Goal: Book appointment/travel/reservation

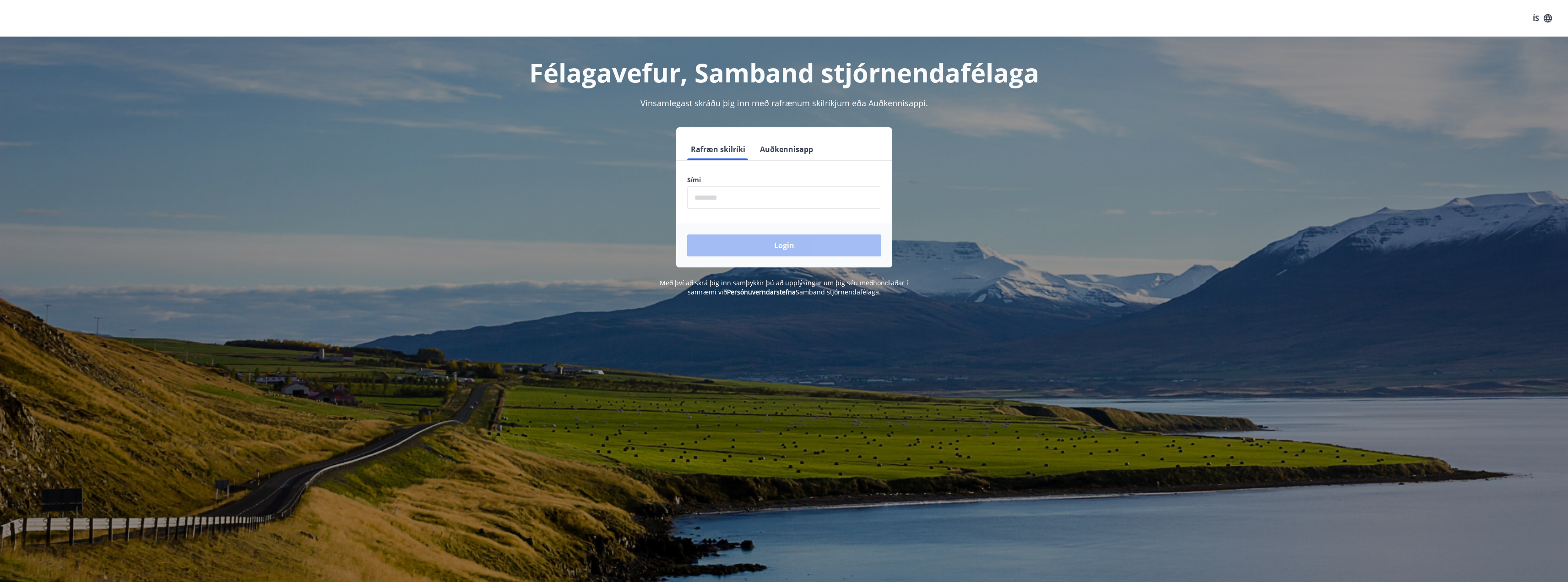
click at [707, 189] on input "phone" at bounding box center [784, 198] width 194 height 23
type input "********"
click at [743, 243] on button "Login" at bounding box center [784, 244] width 194 height 22
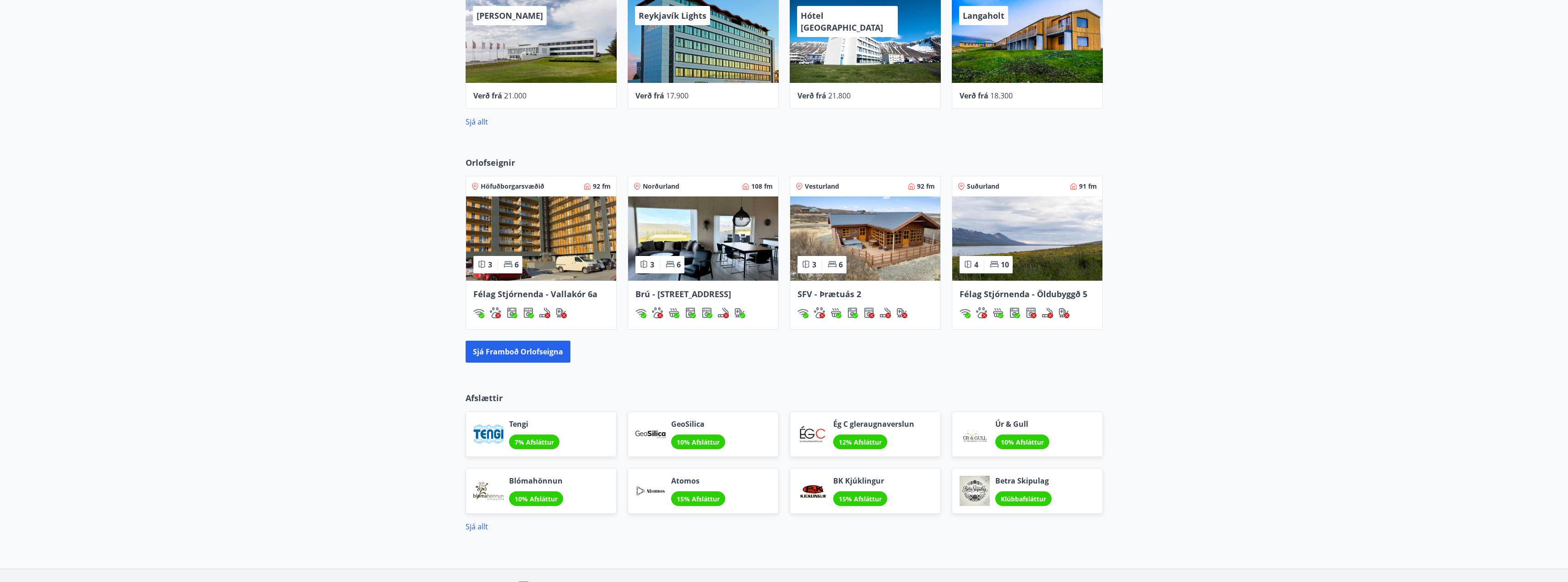
scroll to position [550, 0]
click at [488, 348] on button "Sjá framboð orlofseigna" at bounding box center [518, 350] width 105 height 22
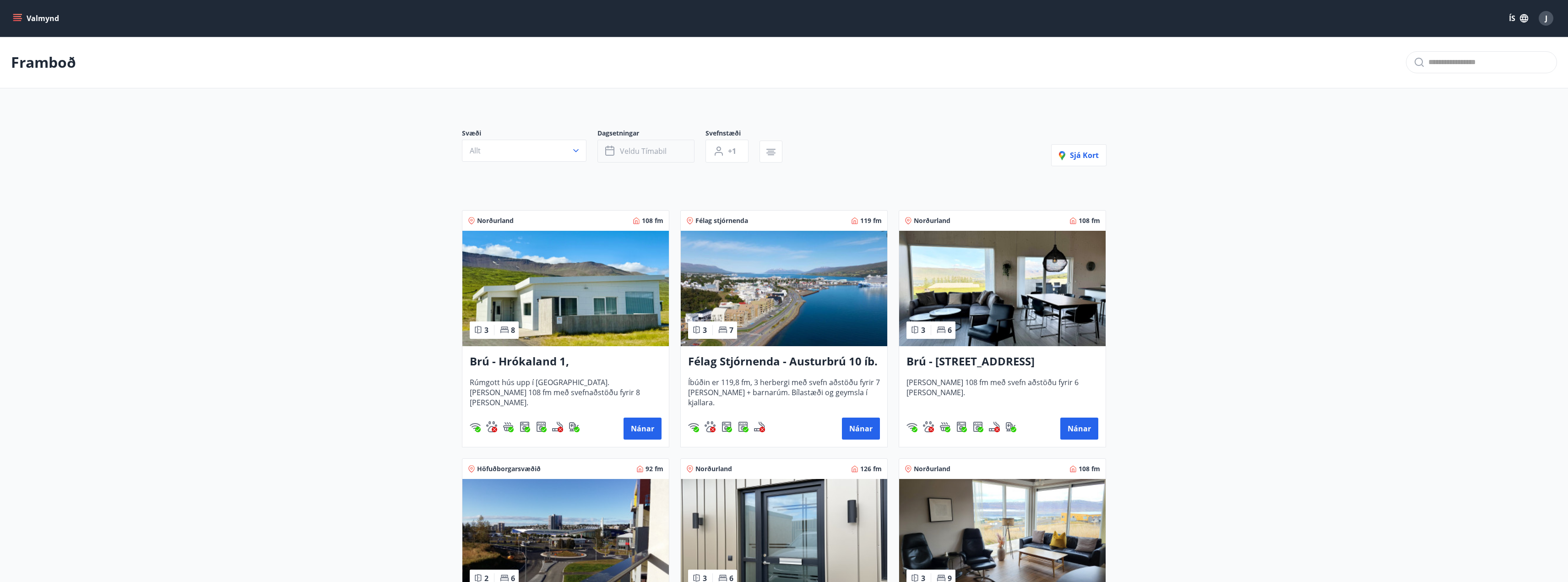
click at [663, 151] on span "Veldu tímabil" at bounding box center [643, 151] width 47 height 10
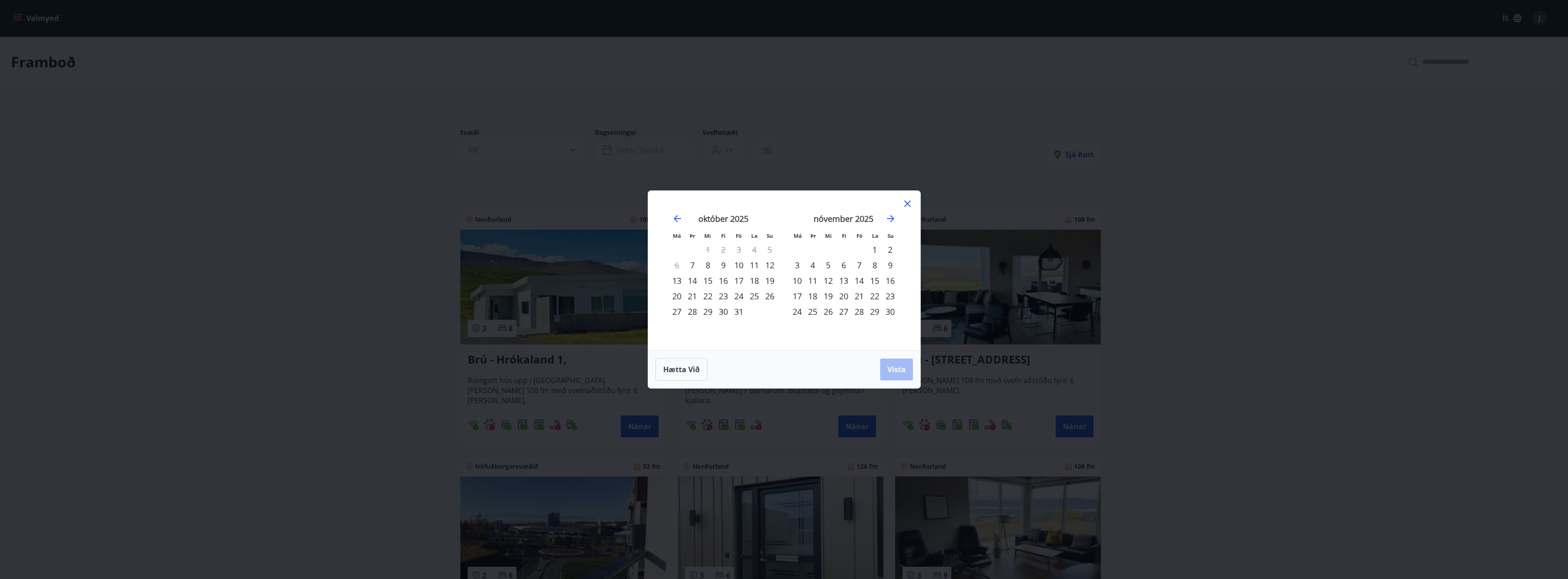
click at [736, 291] on div "24" at bounding box center [739, 296] width 15 height 15
click at [691, 309] on div "28" at bounding box center [692, 311] width 15 height 15
click at [906, 370] on button "Vista" at bounding box center [896, 369] width 33 height 22
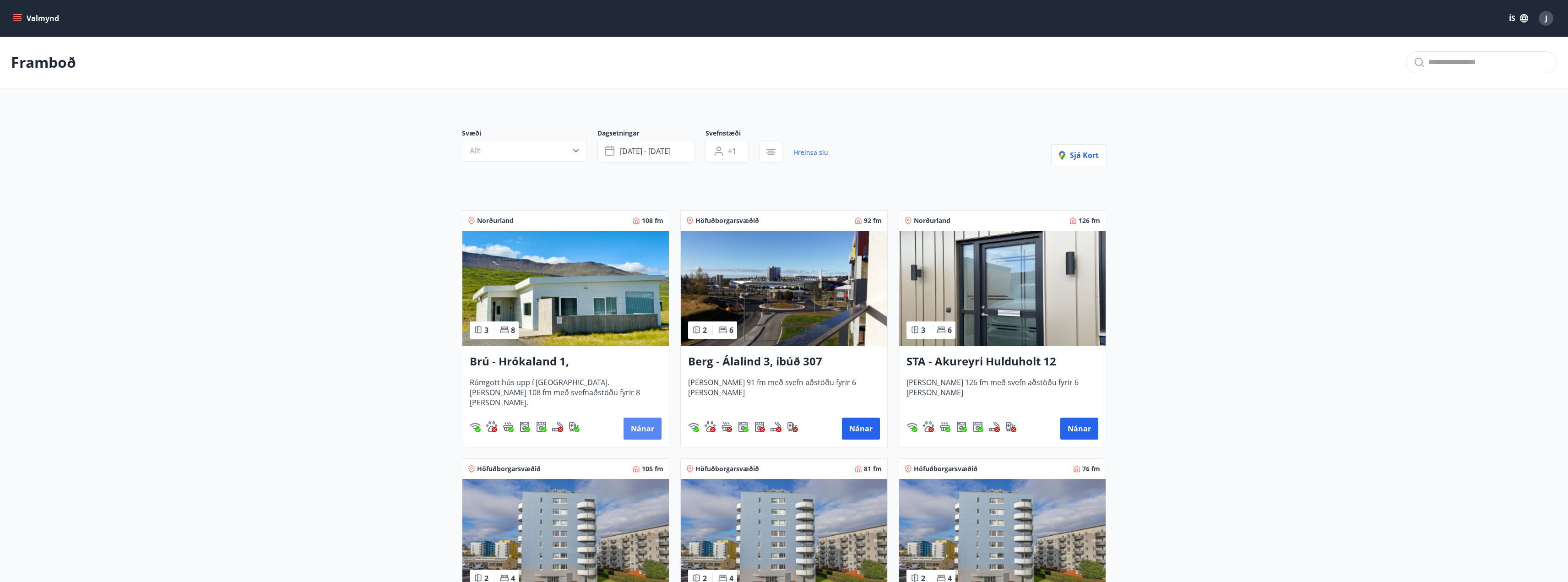
click at [644, 424] on button "Nánar" at bounding box center [642, 428] width 38 height 22
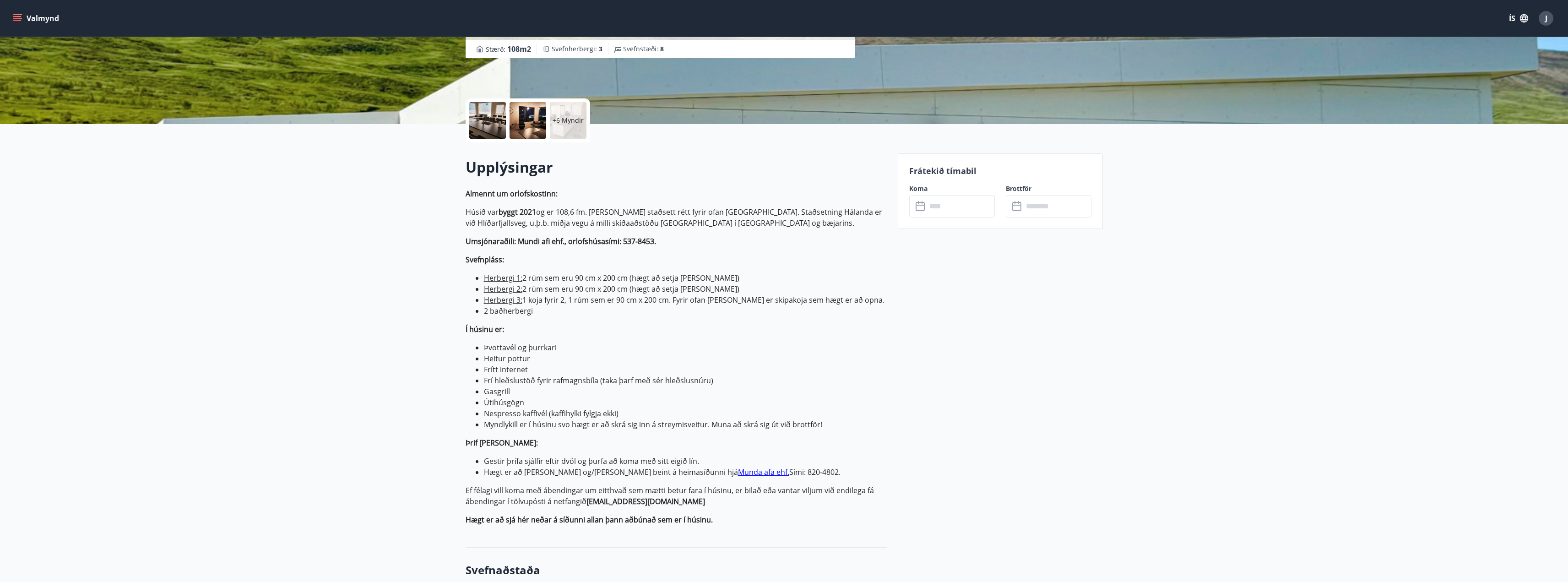
scroll to position [137, 0]
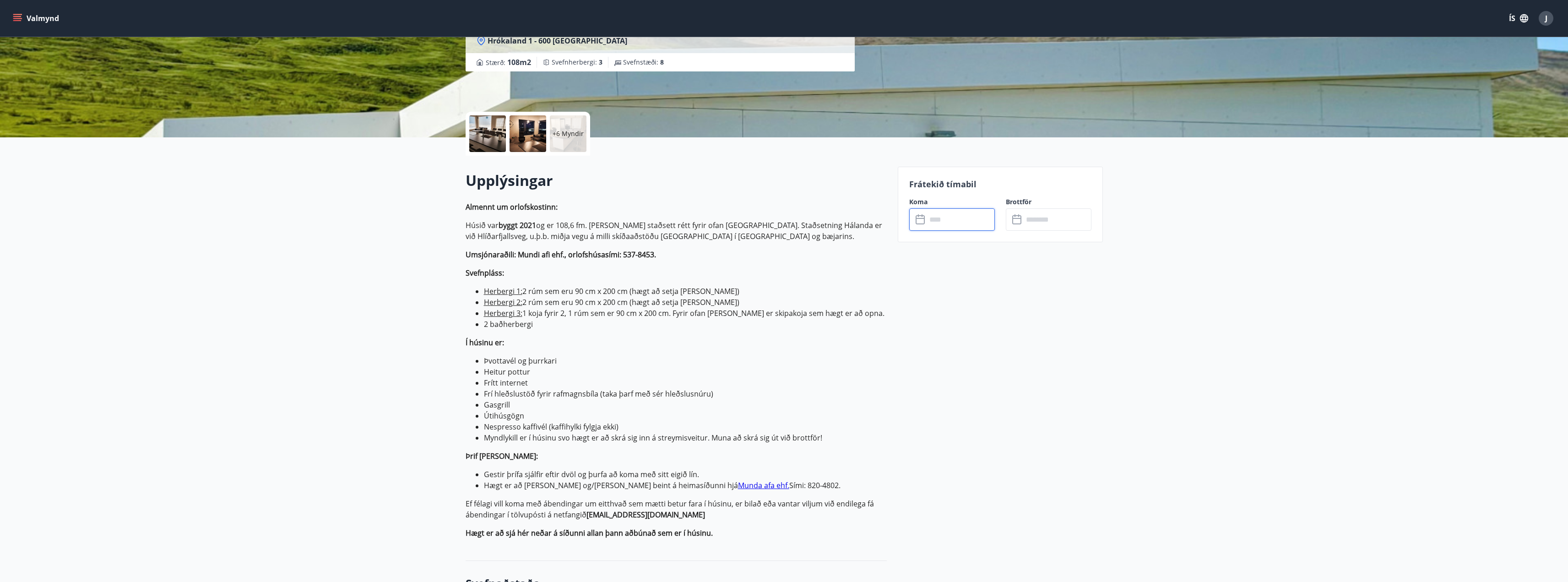
click at [956, 220] on input "text" at bounding box center [961, 220] width 69 height 23
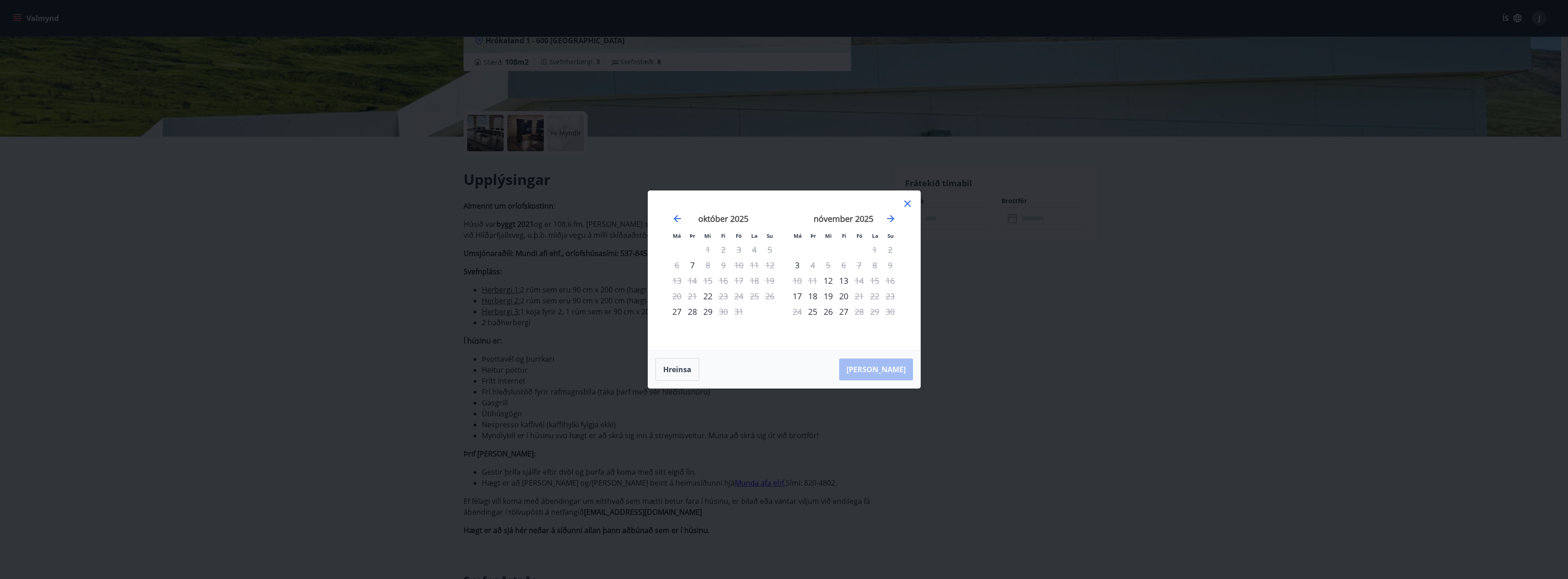
click at [909, 203] on icon at bounding box center [907, 203] width 11 height 11
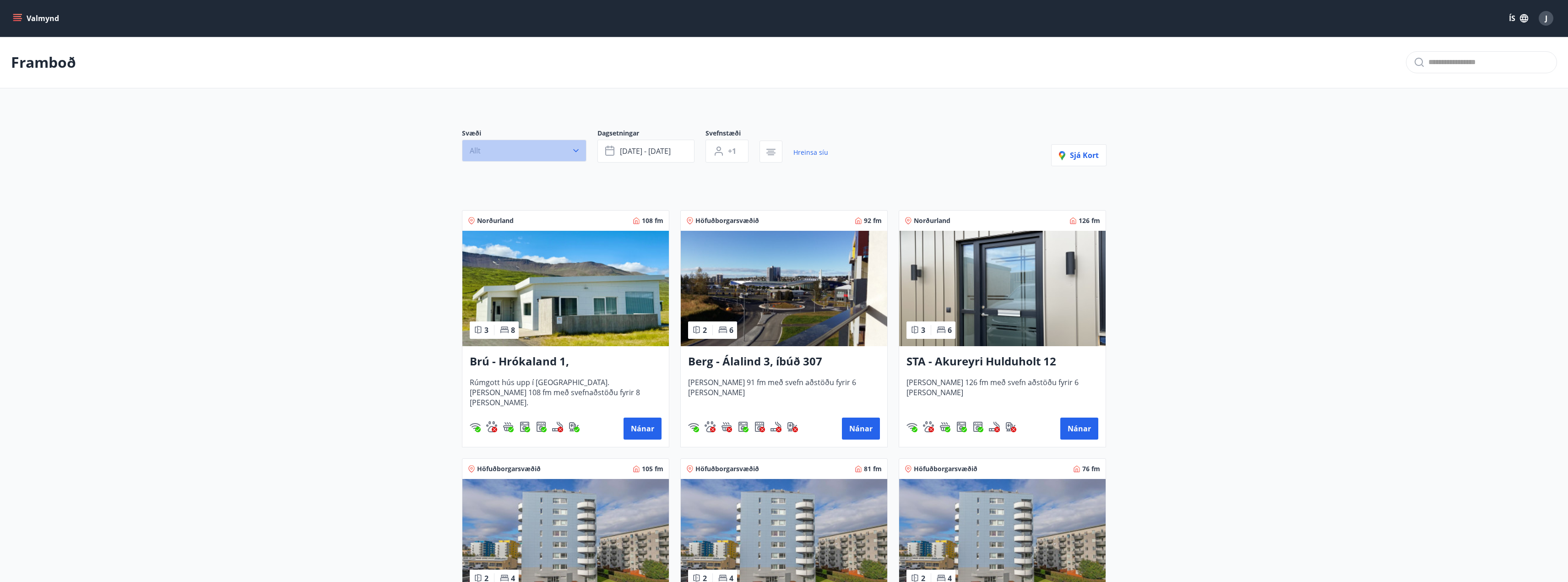
click at [580, 146] on button "Allt" at bounding box center [524, 150] width 125 height 22
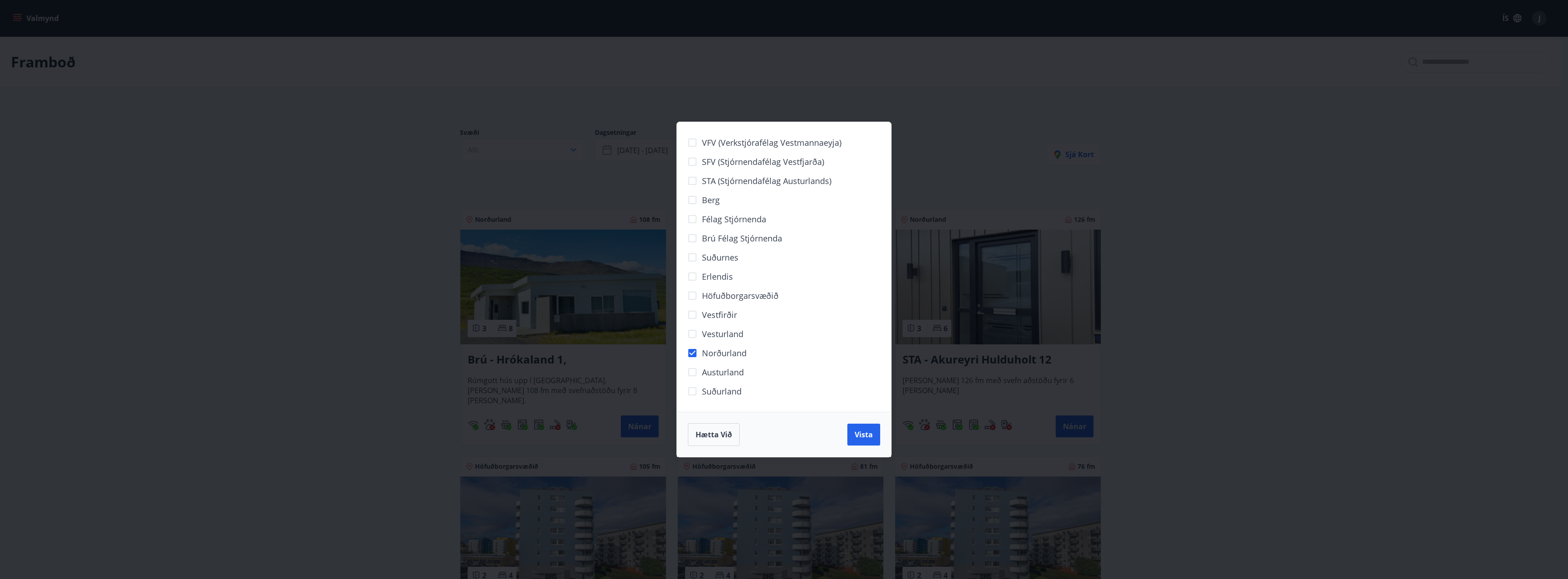
click at [871, 428] on button "Vista" at bounding box center [864, 434] width 33 height 22
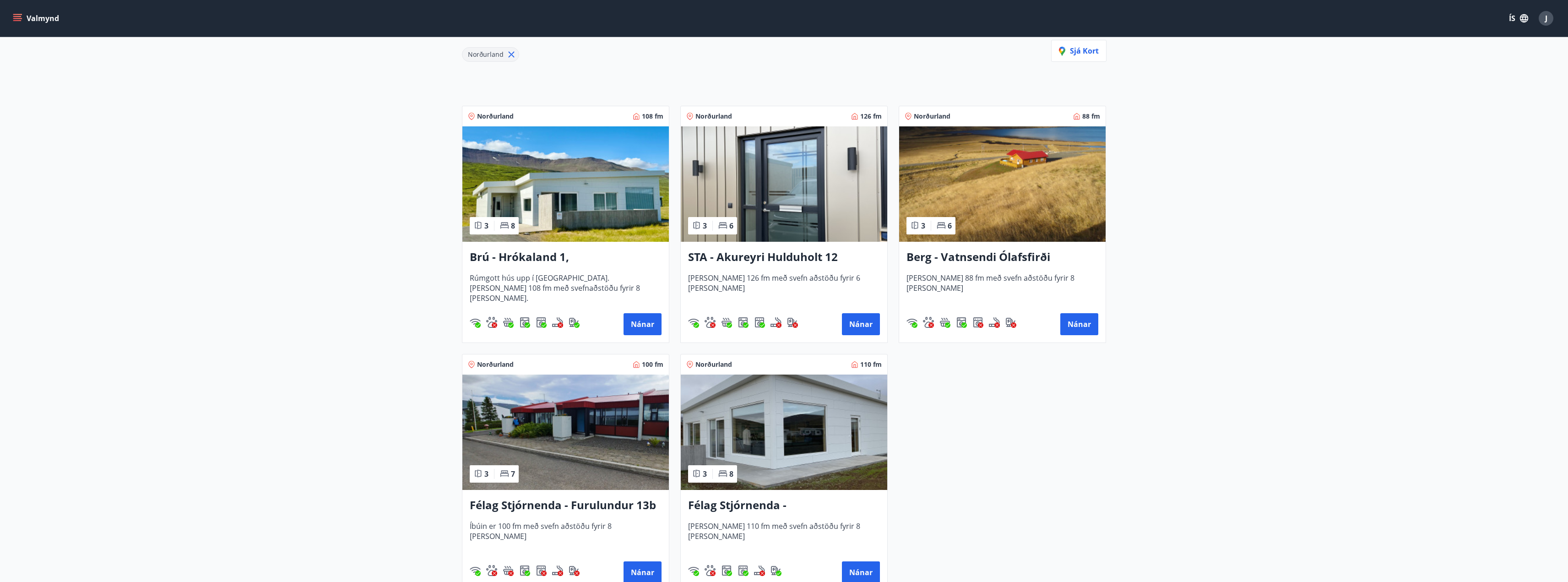
scroll to position [184, 0]
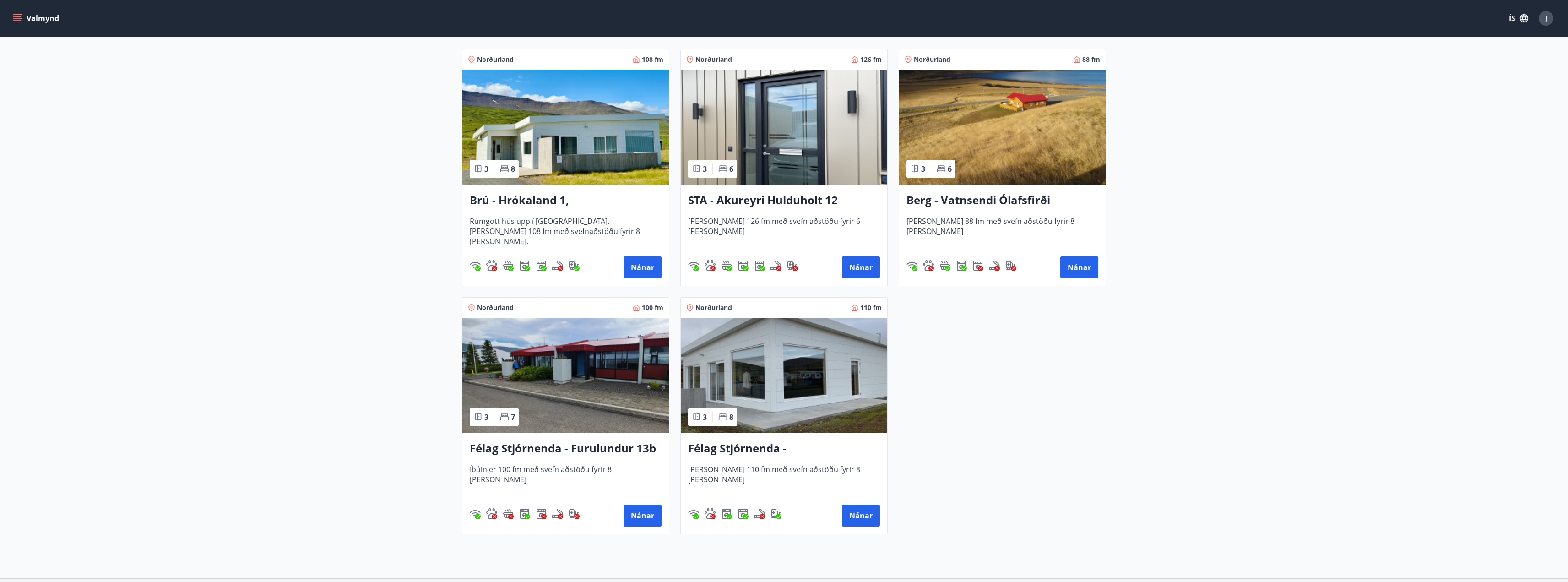
click at [958, 199] on h3 "Berg - Vatnsendi Ólafsfirði" at bounding box center [1003, 200] width 192 height 16
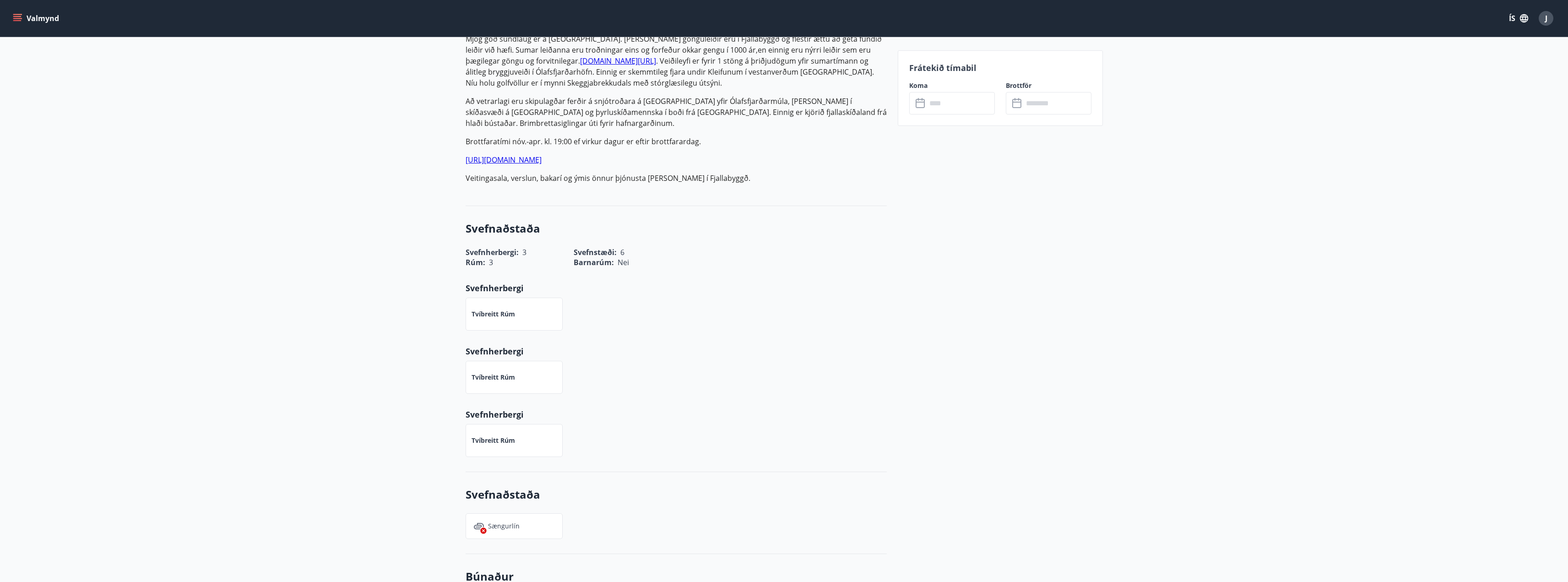
scroll to position [91, 0]
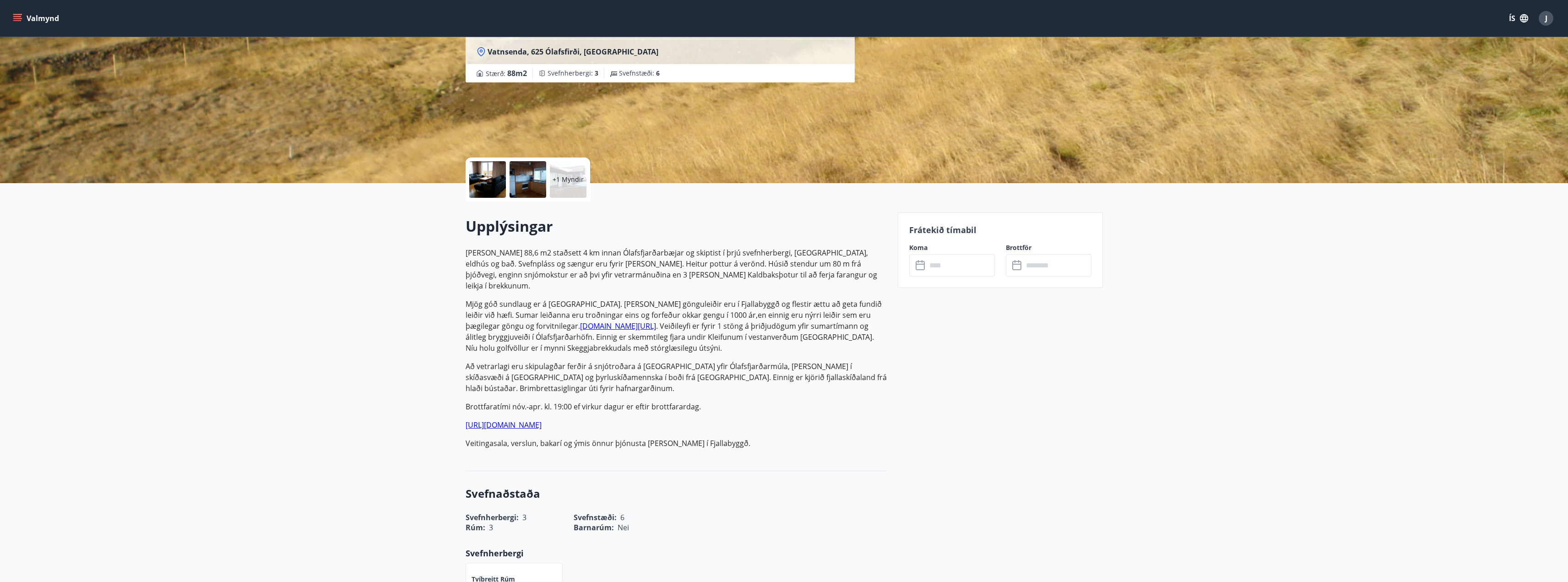
click at [965, 257] on input "text" at bounding box center [961, 265] width 69 height 23
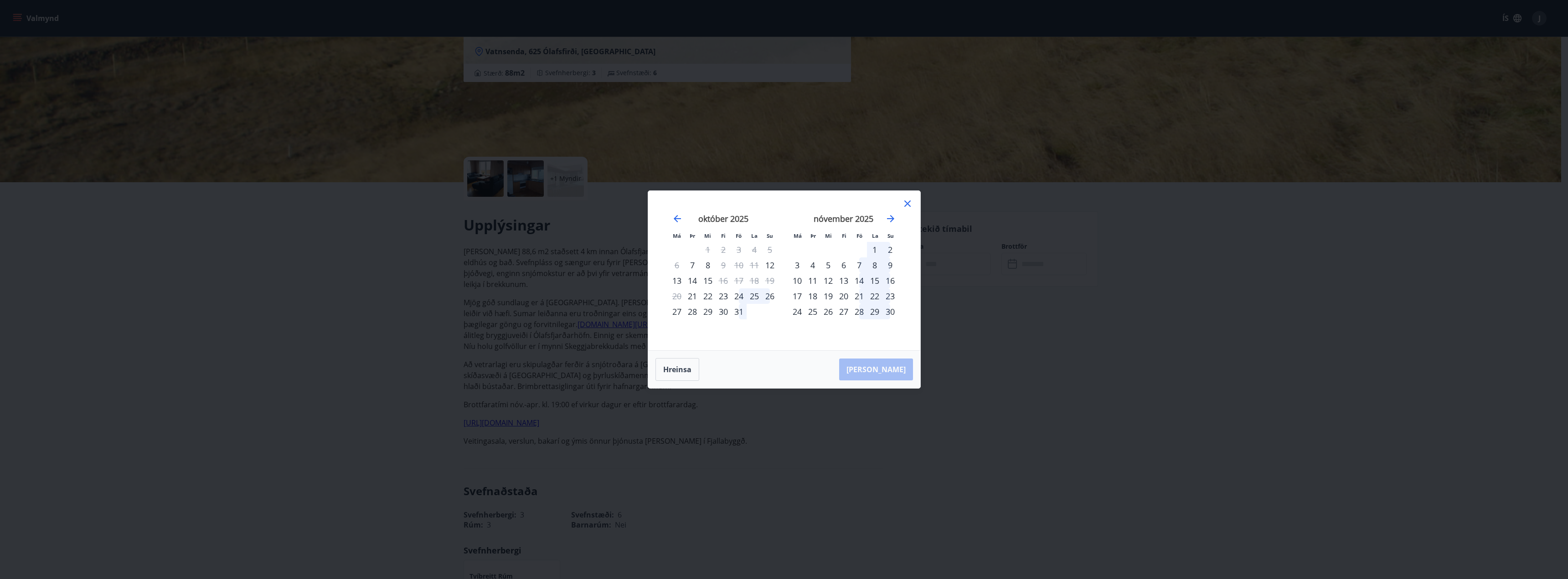
click at [739, 297] on div "24" at bounding box center [739, 296] width 15 height 15
click at [676, 309] on div "27" at bounding box center [676, 311] width 15 height 15
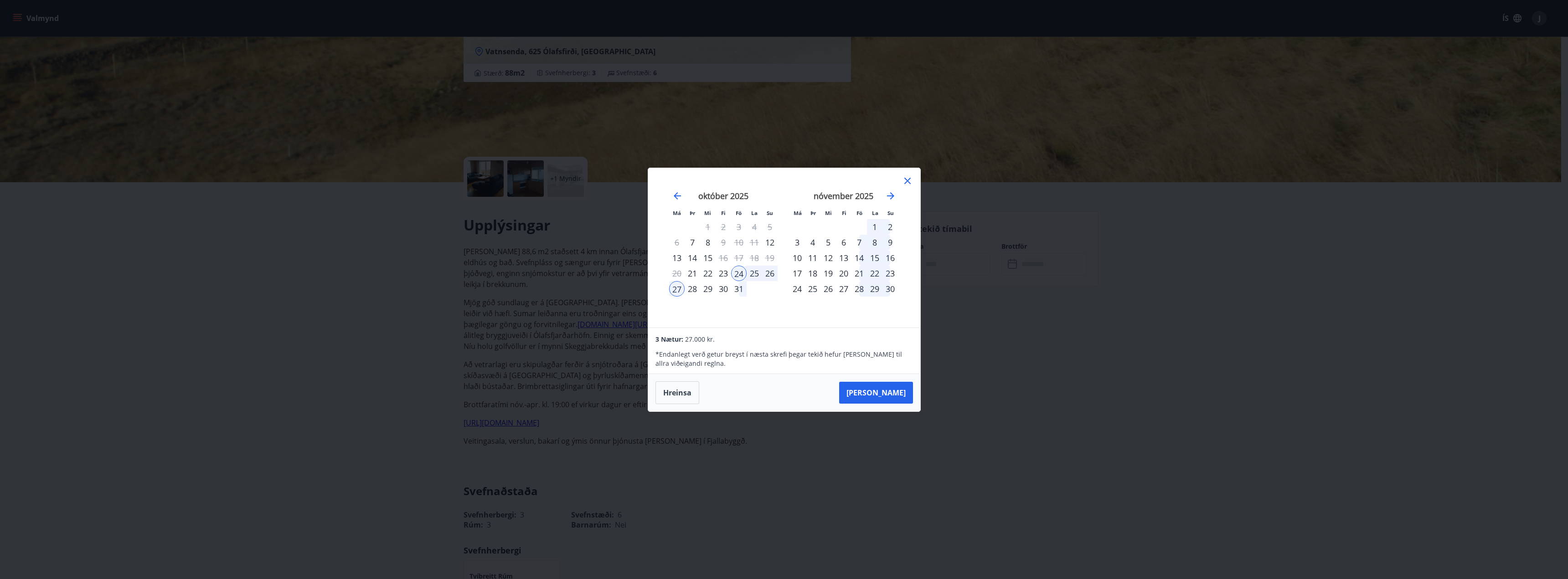
click at [903, 181] on icon at bounding box center [907, 181] width 11 height 11
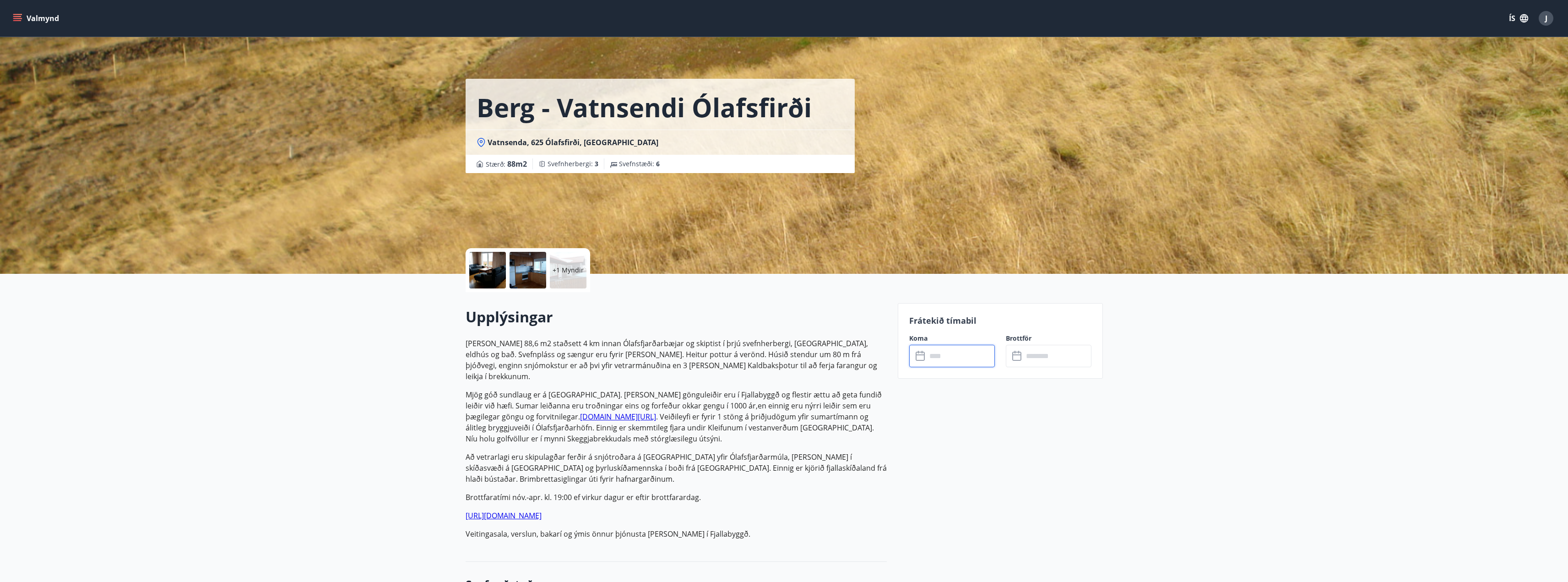
scroll to position [0, 0]
click at [773, 359] on p "[PERSON_NAME] 88,6 m2 staðsett 4 km innan Ólafsfjarðarbæjar og skiptist í þrjú …" at bounding box center [676, 360] width 421 height 44
click at [499, 359] on p "[PERSON_NAME] 88,6 m2 staðsett 4 km innan Ólafsfjarðarbæjar og skiptist í þrjú …" at bounding box center [676, 360] width 421 height 44
click at [788, 407] on p "Mjög góð sundlaug er á [GEOGRAPHIC_DATA]. [PERSON_NAME] gönguleiðir eru í Fjall…" at bounding box center [676, 417] width 421 height 55
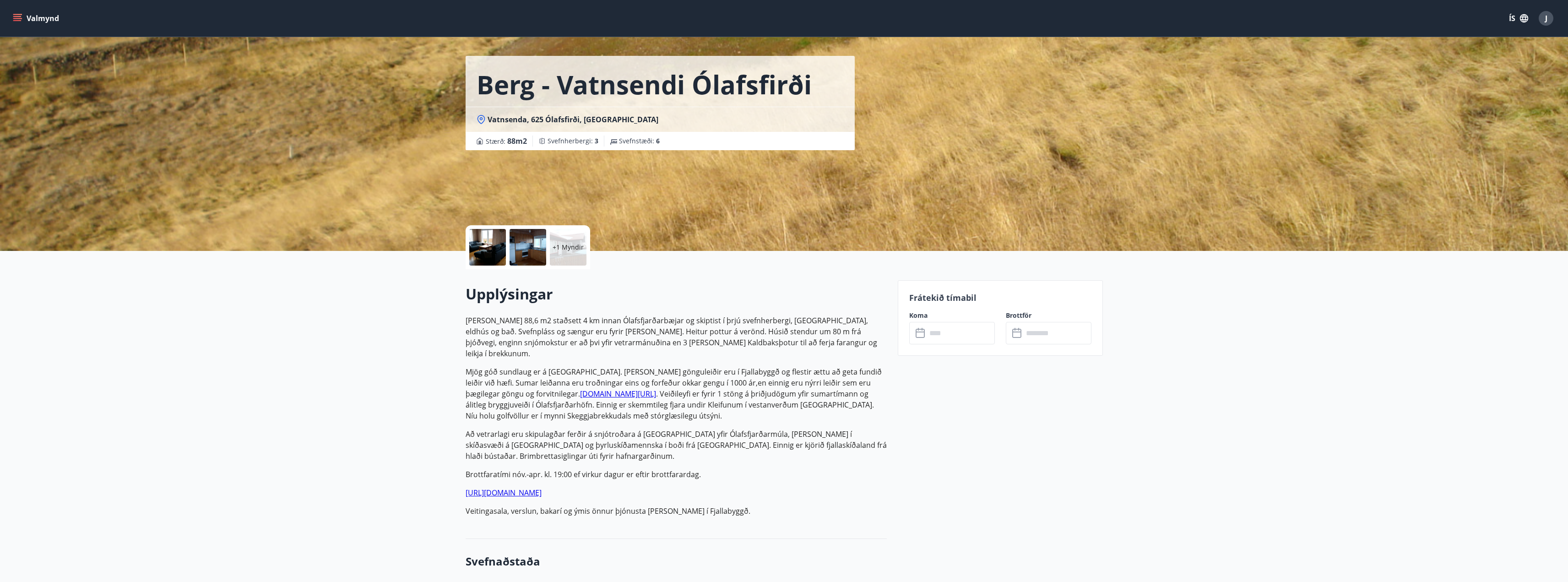
scroll to position [46, 0]
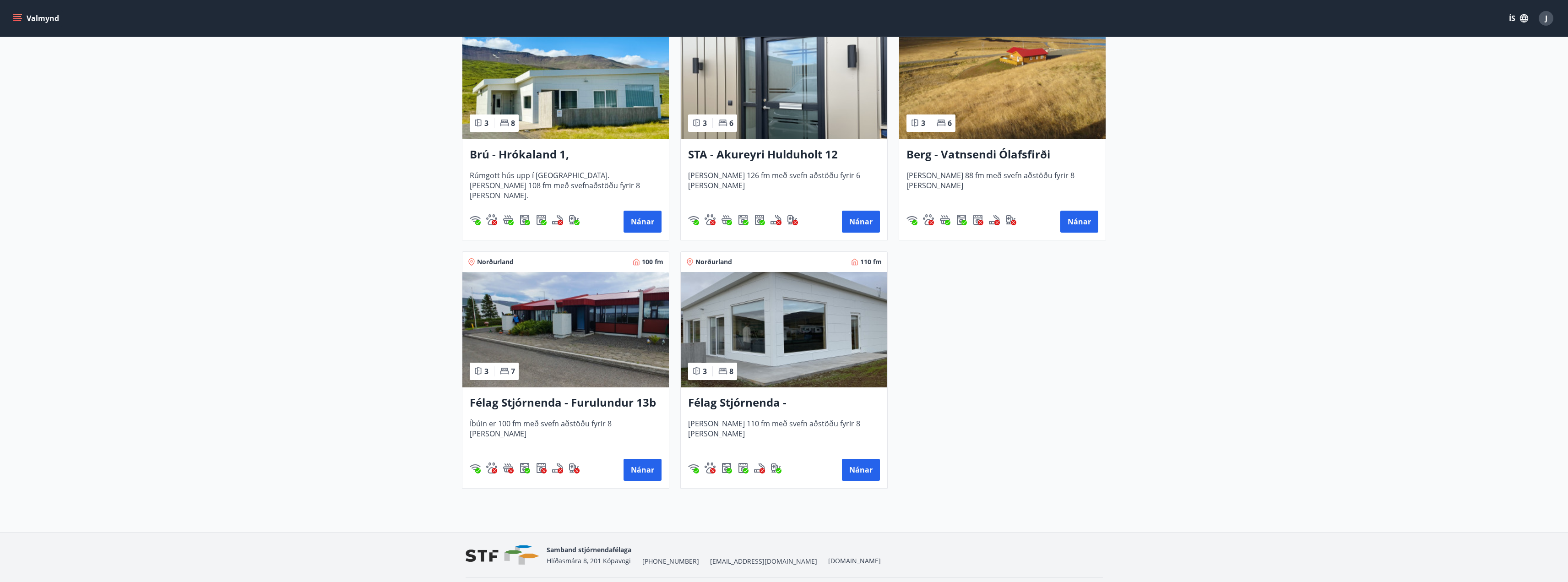
scroll to position [257, 0]
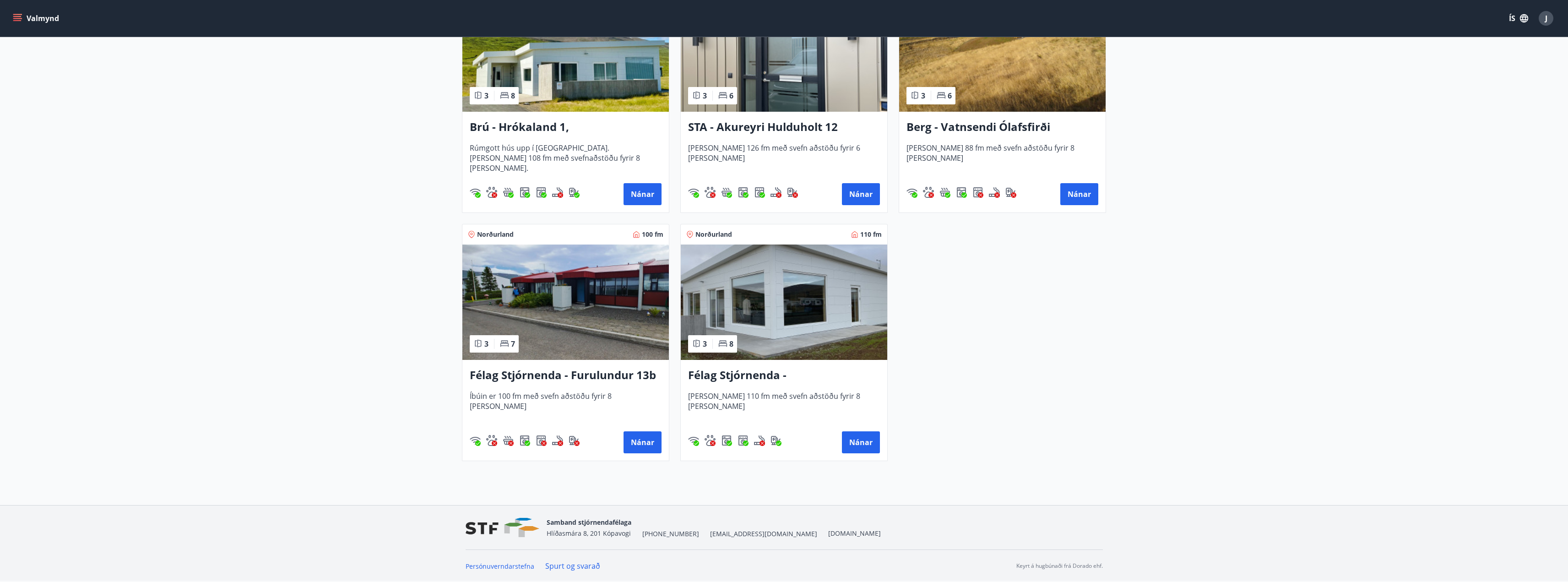
click at [818, 374] on h3 "Félag Stjórnenda - [GEOGRAPHIC_DATA] 7" at bounding box center [784, 375] width 192 height 16
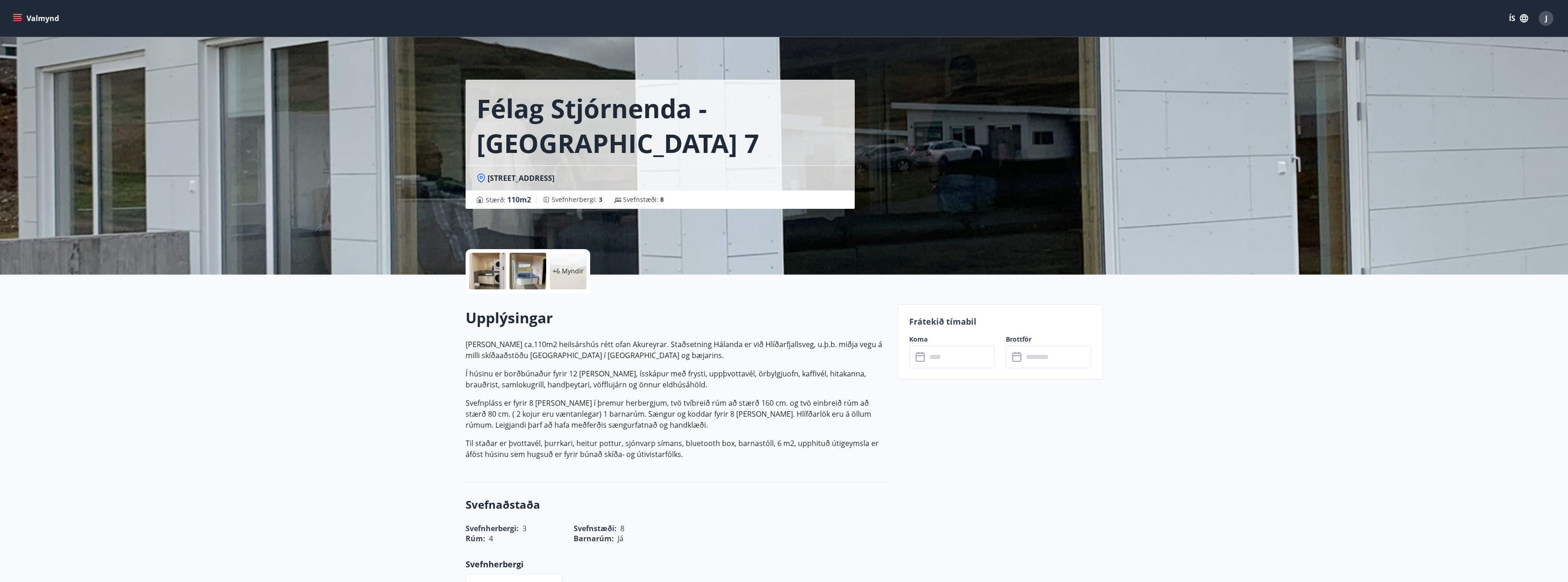
click at [936, 360] on input "text" at bounding box center [961, 357] width 69 height 23
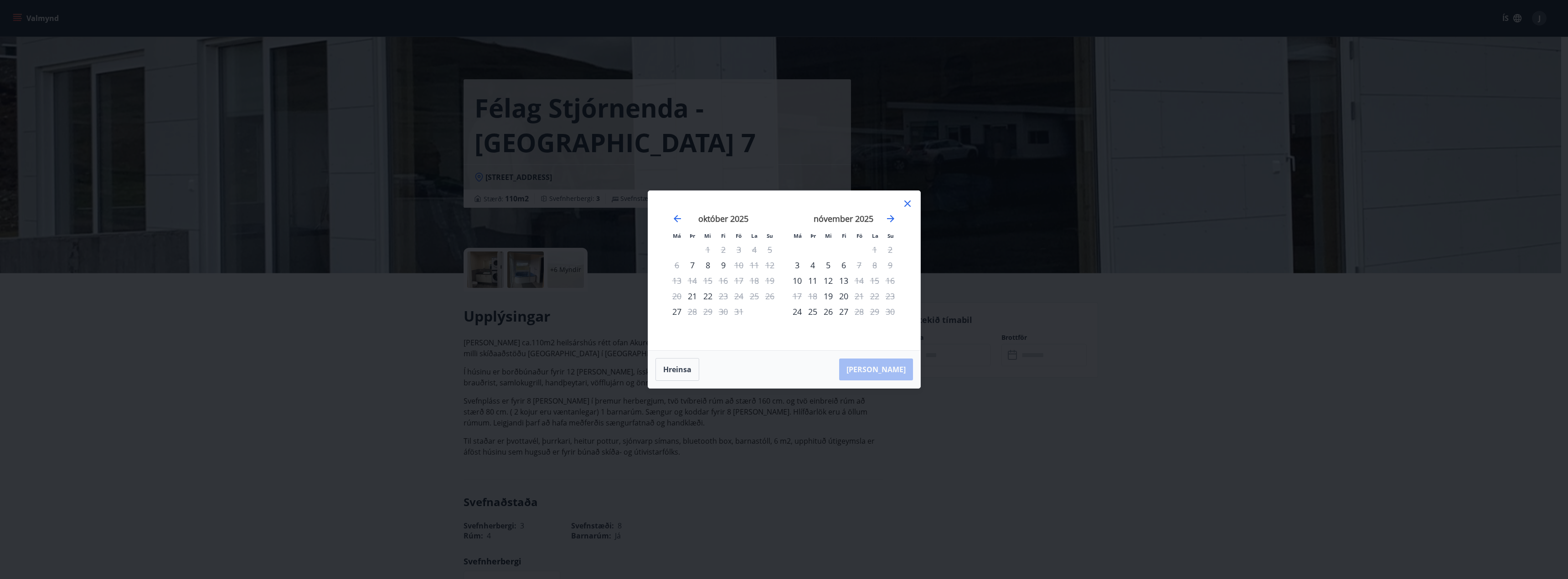
click at [905, 202] on icon at bounding box center [907, 203] width 7 height 7
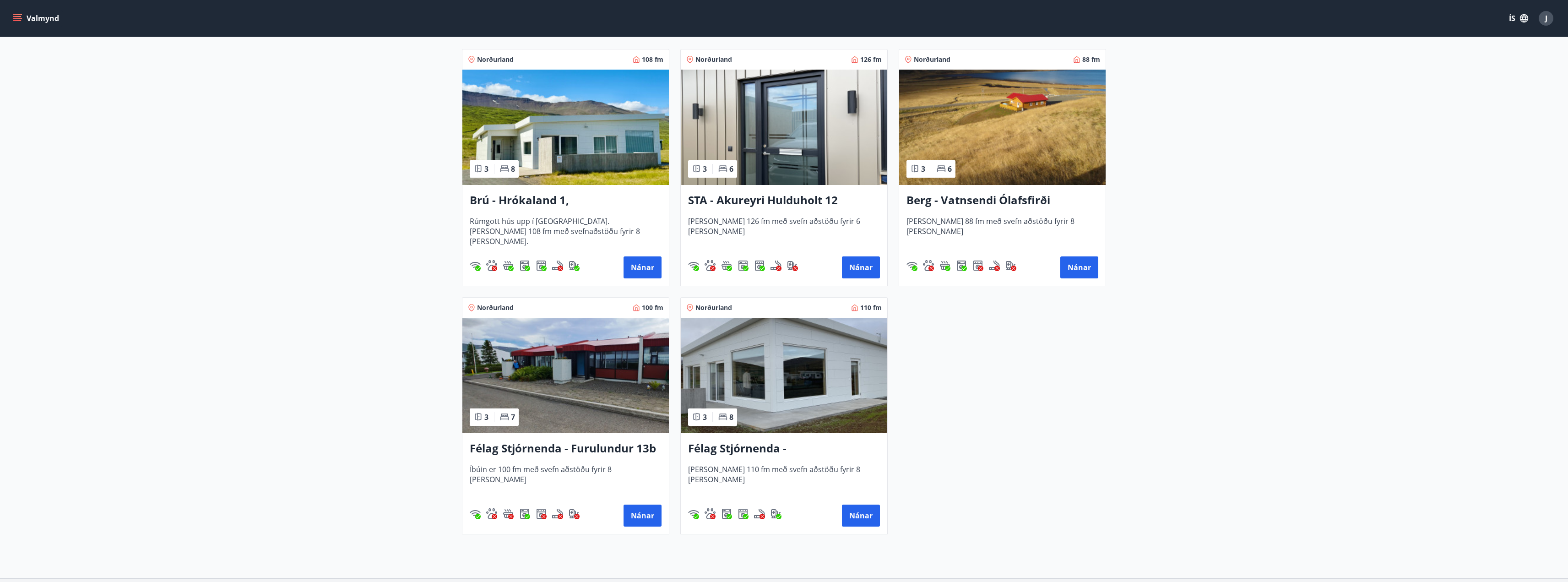
scroll to position [257, 0]
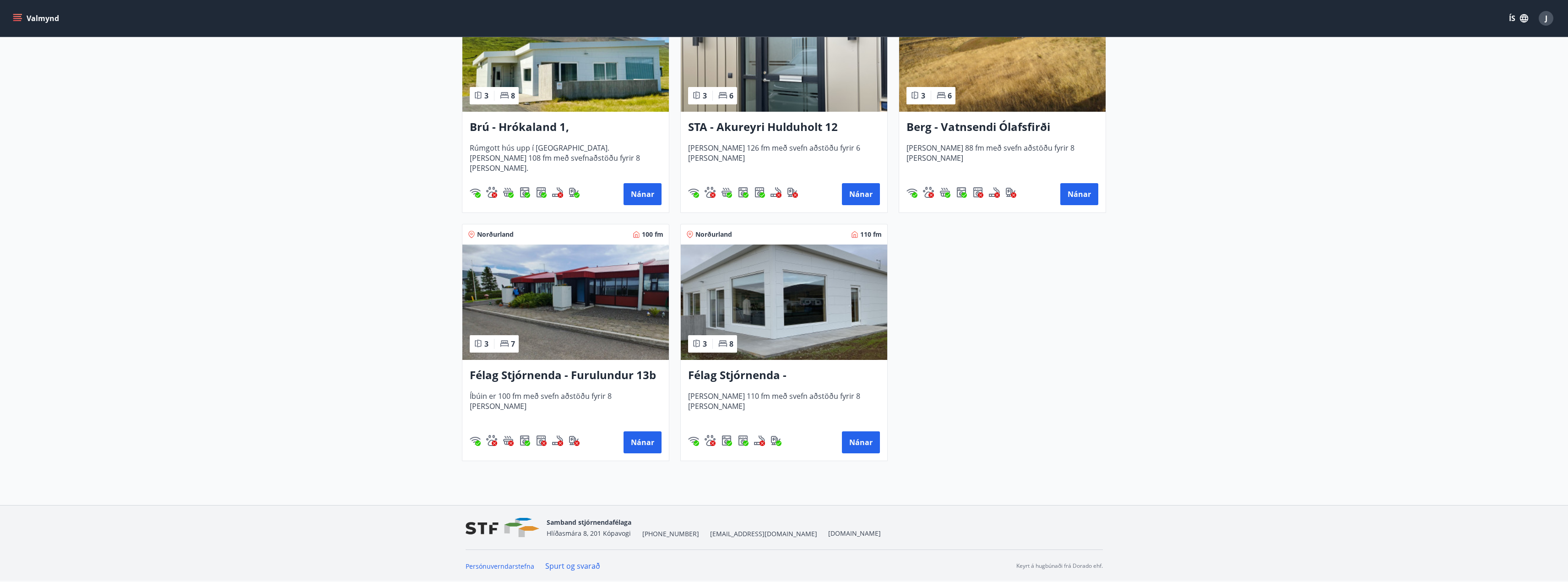
click at [532, 375] on h3 "Félag Stjórnenda - Furulundur 13b - [GEOGRAPHIC_DATA]" at bounding box center [566, 375] width 192 height 16
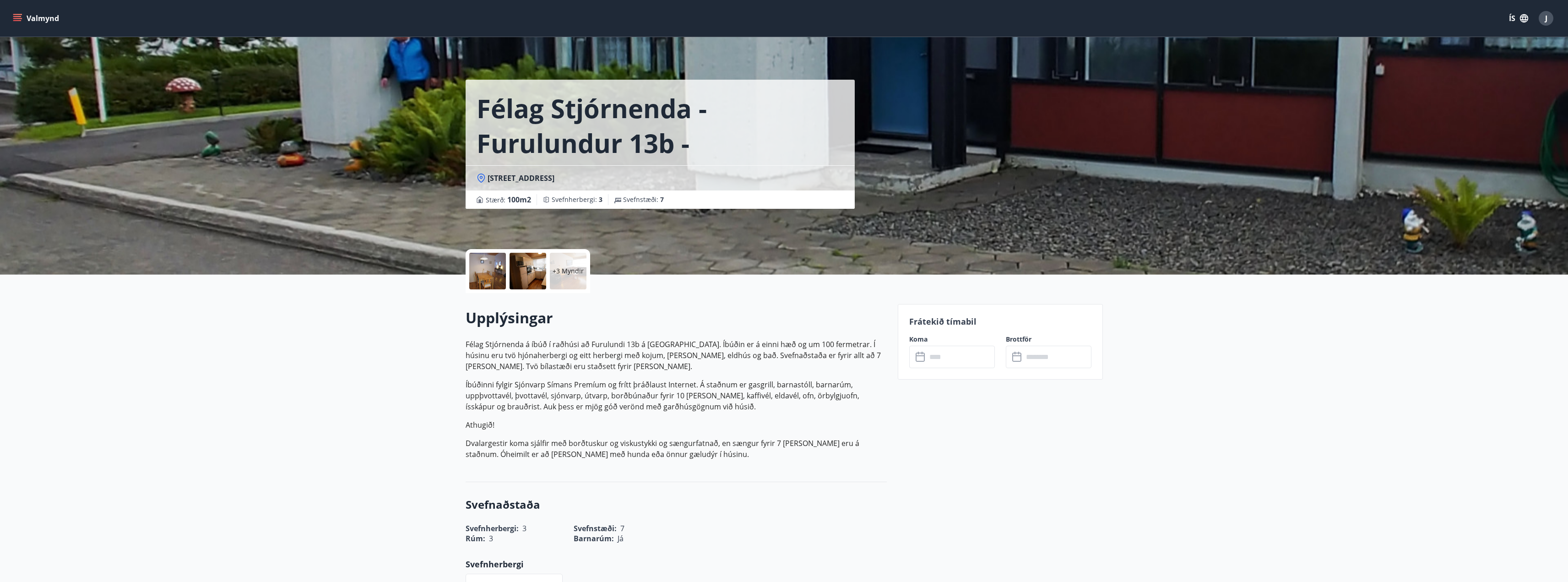
click at [923, 356] on icon at bounding box center [922, 358] width 11 height 11
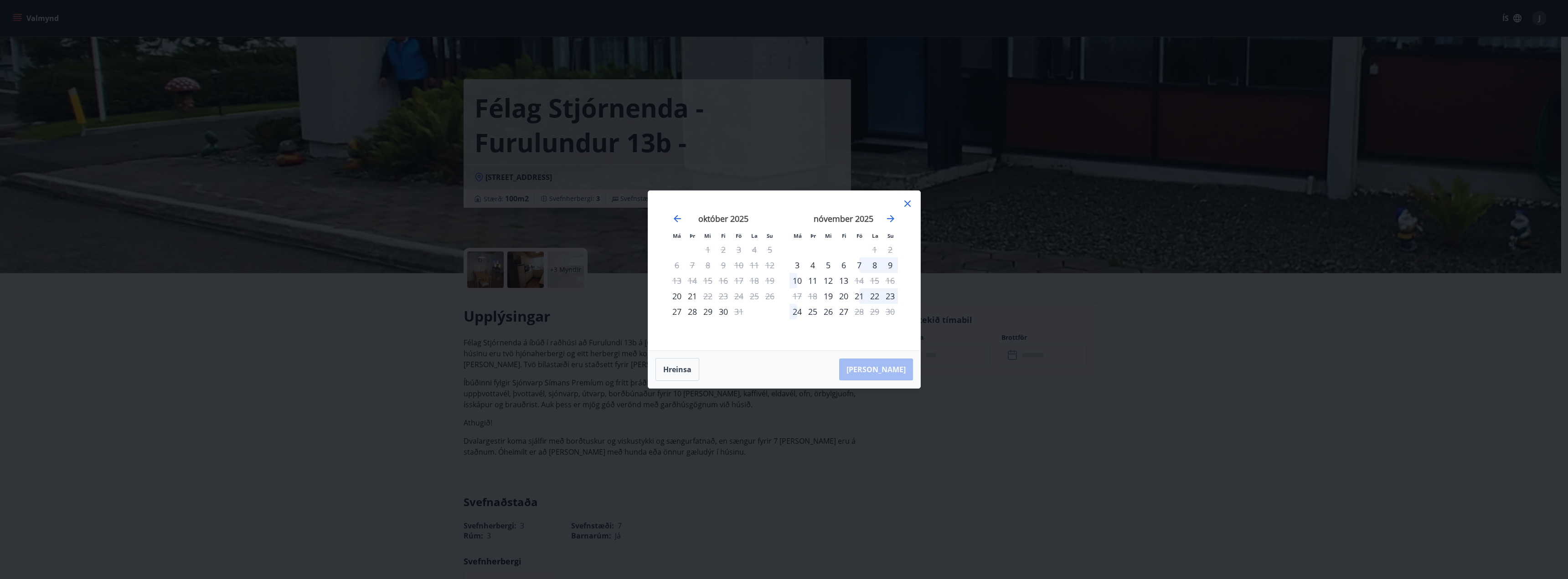
click at [906, 204] on icon at bounding box center [907, 203] width 11 height 11
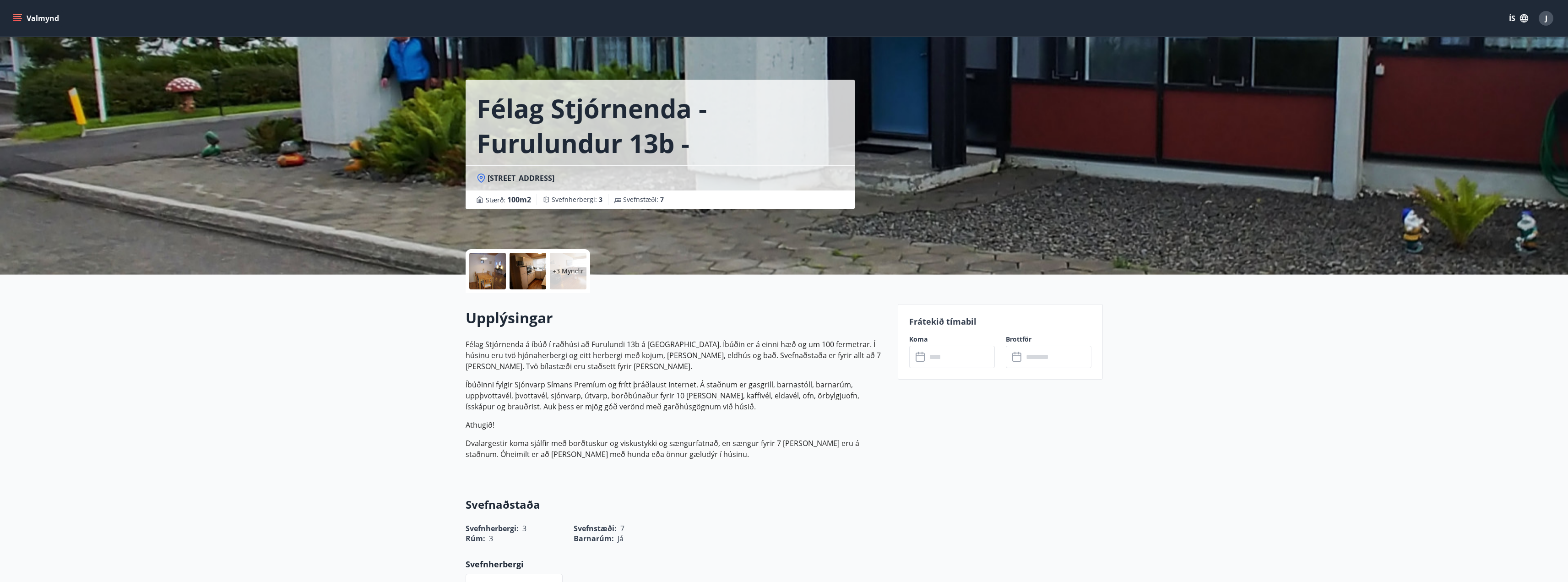
click at [716, 399] on p "Íbúðinni fylgir Sjónvarp Símans Premíum og frítt þráðlaust Internet. Á staðnum …" at bounding box center [676, 395] width 421 height 33
click at [557, 390] on p "Íbúðinni fylgir Sjónvarp Símans Premíum og frítt þráðlaust Internet. Á staðnum …" at bounding box center [676, 395] width 421 height 33
